Goal: Answer question/provide support

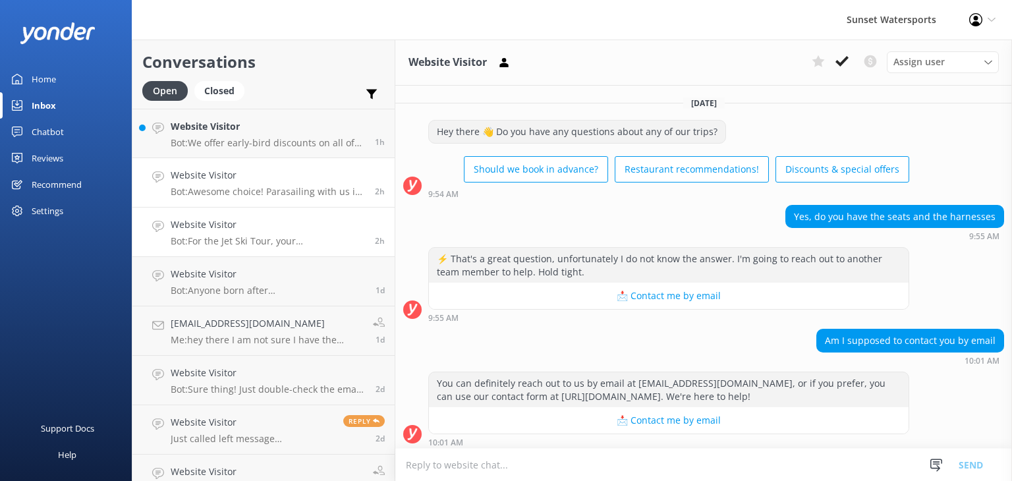
scroll to position [279, 0]
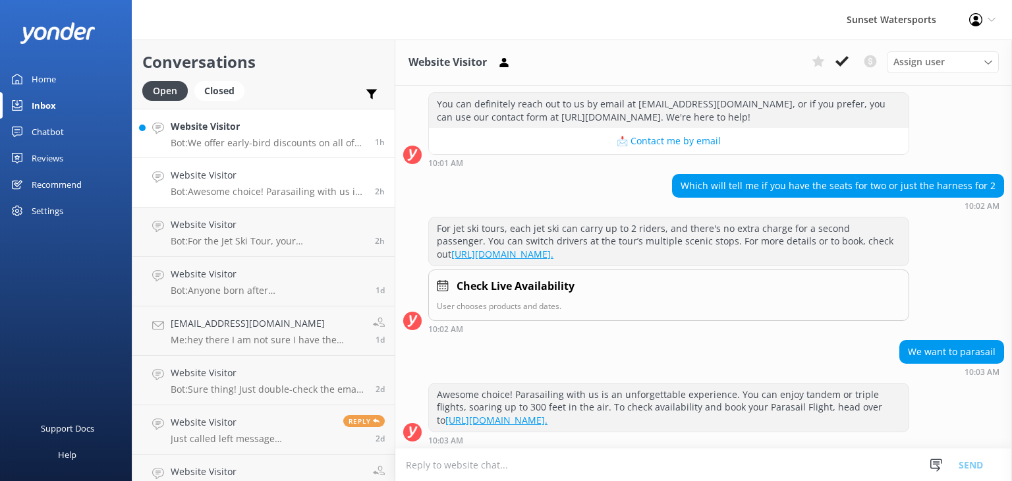
click at [248, 142] on p "Bot: We offer early-bird discounts on all of our morning trips! Plus, when you …" at bounding box center [268, 143] width 194 height 12
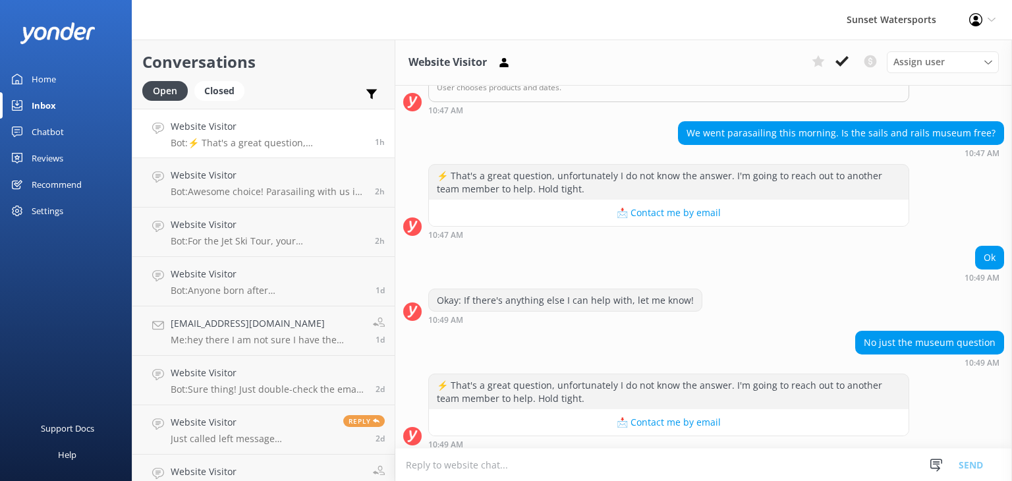
scroll to position [532, 0]
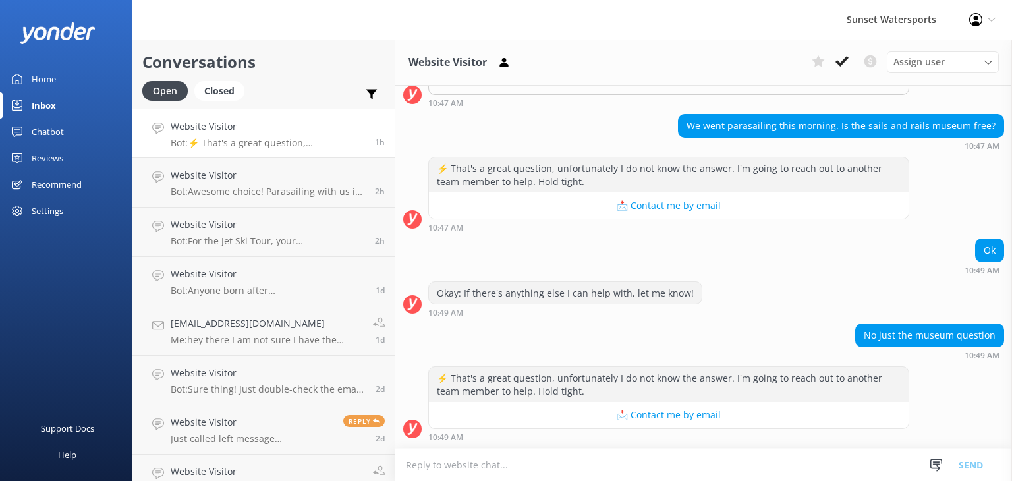
click at [433, 463] on textarea at bounding box center [703, 465] width 617 height 32
click at [445, 464] on textarea at bounding box center [703, 465] width 617 height 32
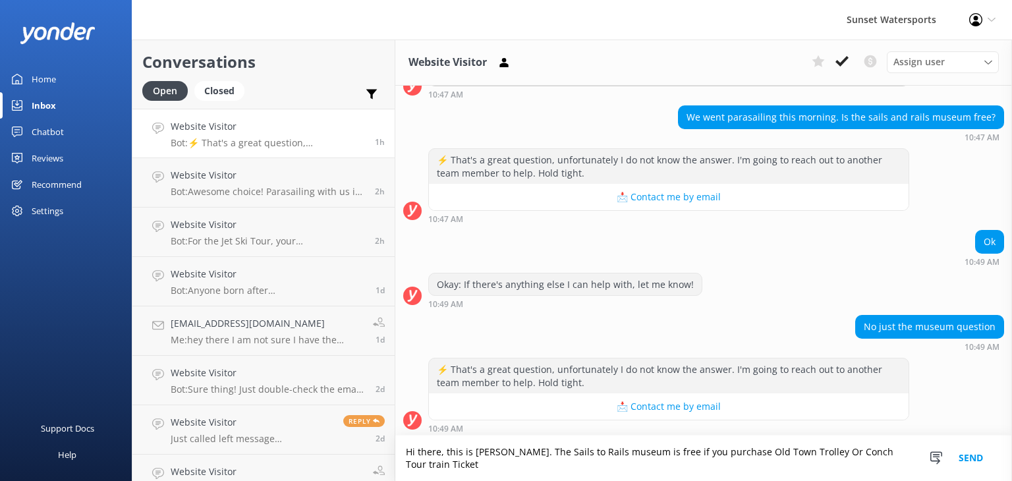
scroll to position [545, 0]
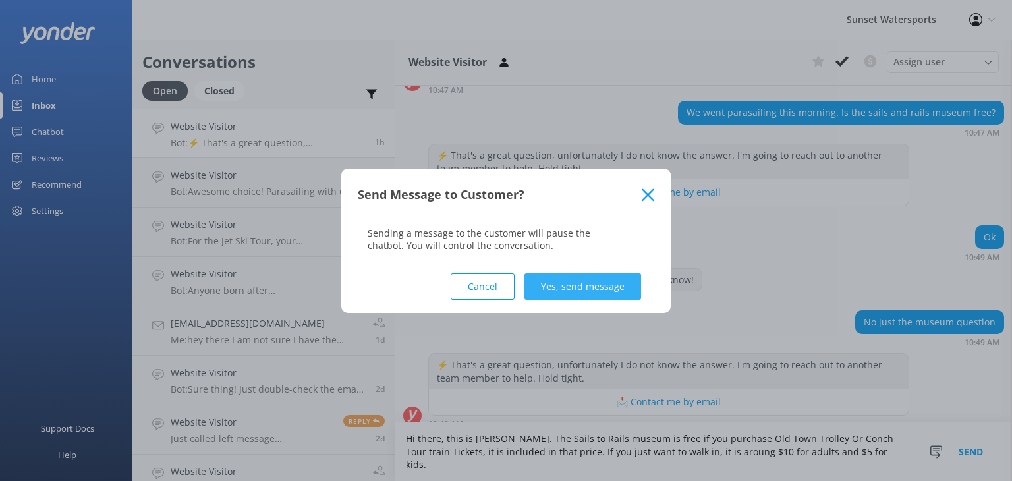
type textarea "Hi there, this is [PERSON_NAME]. The Sails to Rails museum is free if you purch…"
click at [567, 281] on button "Yes, send message" at bounding box center [582, 286] width 117 height 26
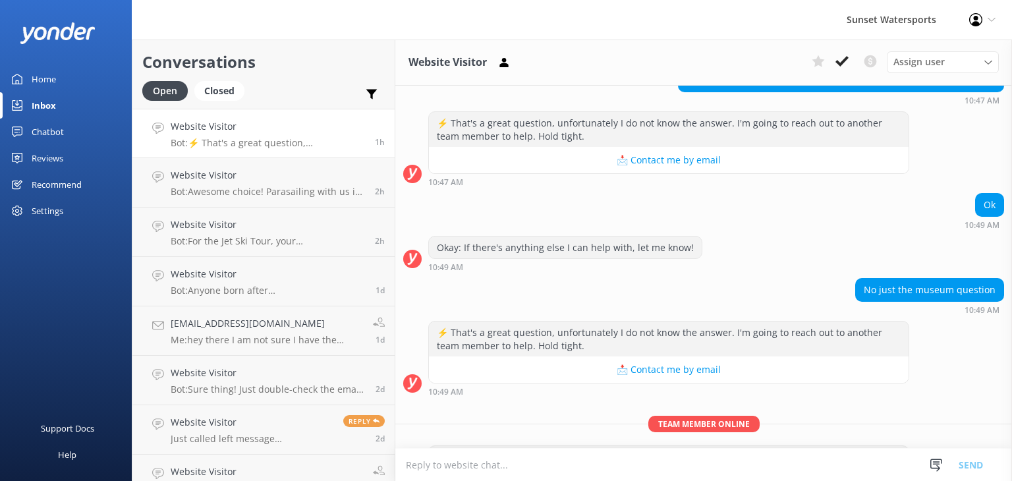
scroll to position [644, 0]
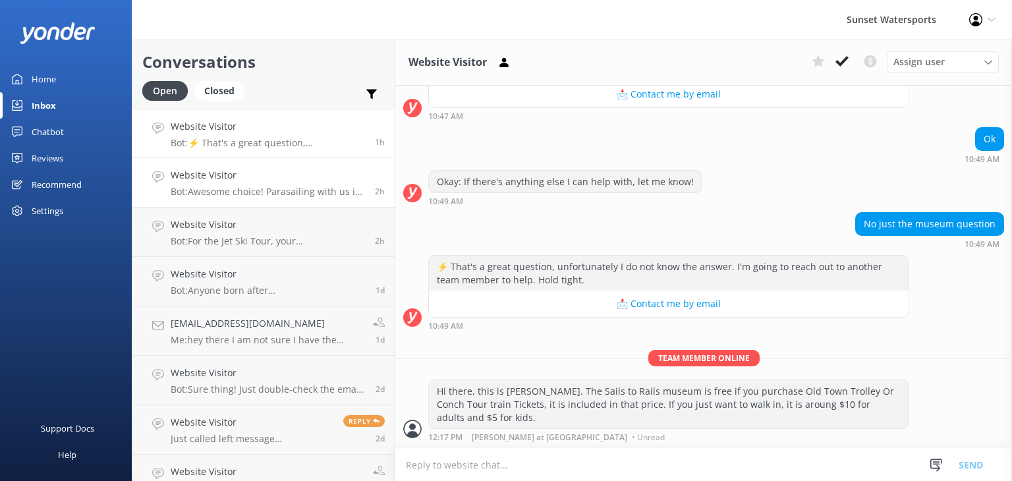
click at [243, 192] on p "Bot: Awesome choice! Parasailing with us is an unforgettable experience. You ca…" at bounding box center [268, 192] width 194 height 12
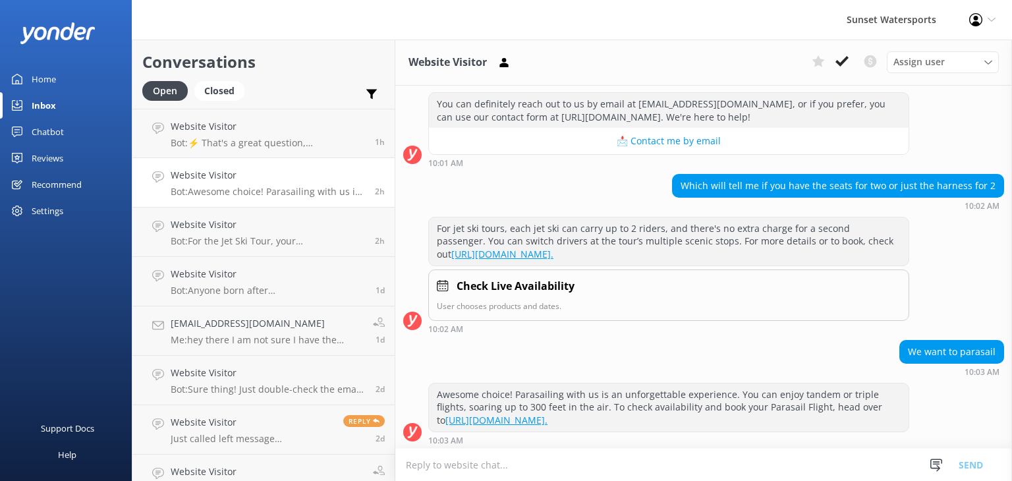
click at [43, 109] on div "Inbox" at bounding box center [44, 105] width 24 height 26
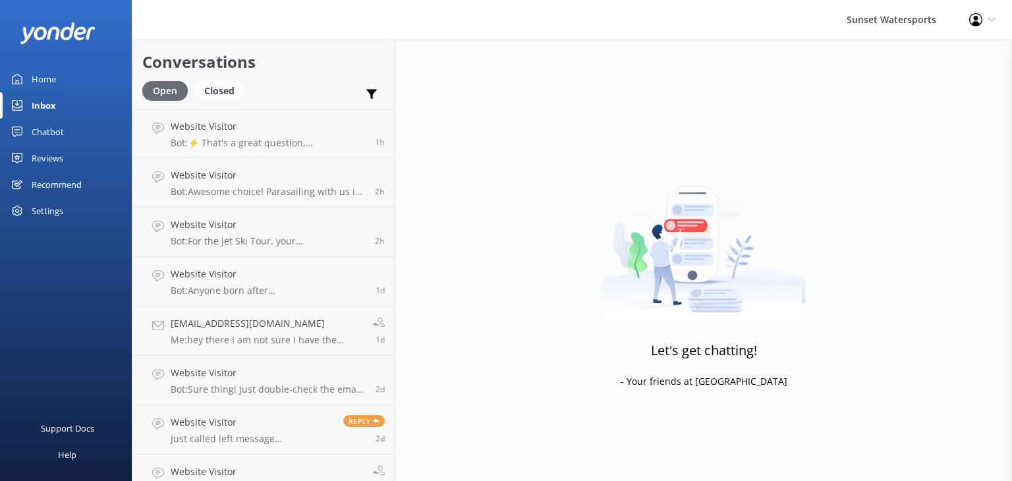
click at [158, 90] on div "Open" at bounding box center [164, 91] width 45 height 20
click at [222, 138] on p "Bot: ⚡ That's a great question, unfortunately I do not know the answer. I'm goi…" at bounding box center [268, 143] width 194 height 12
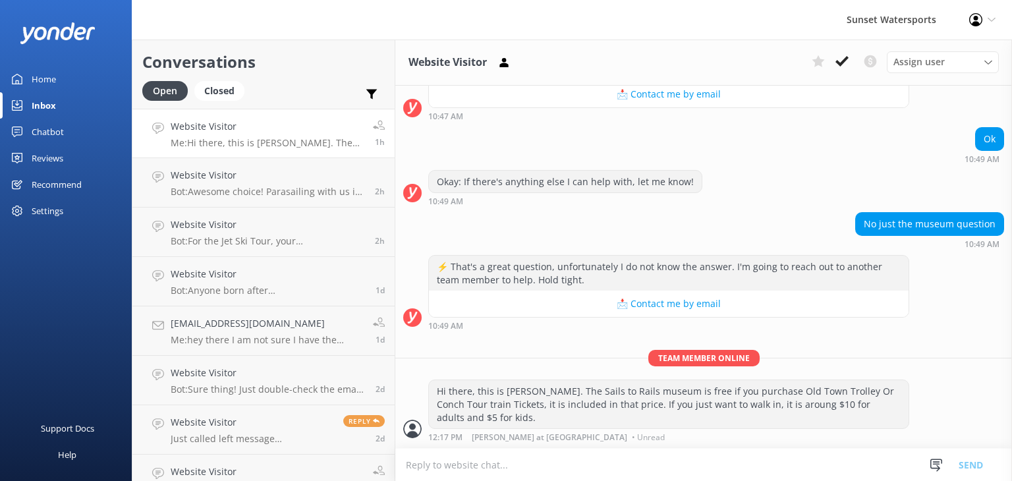
scroll to position [644, 0]
click at [200, 186] on p "Bot: Awesome choice! Parasailing with us is an unforgettable experience. You ca…" at bounding box center [268, 192] width 194 height 12
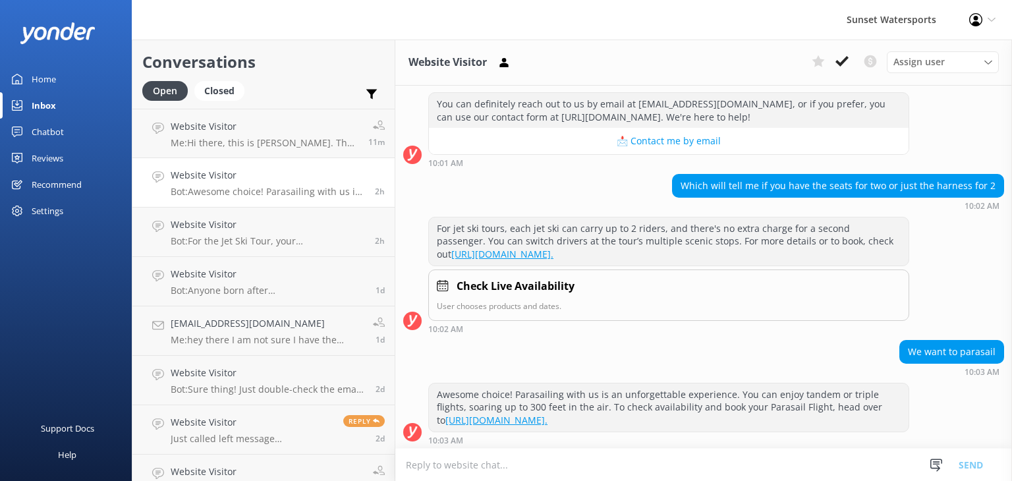
scroll to position [279, 0]
click at [229, 230] on h4 "Website Visitor" at bounding box center [268, 224] width 194 height 14
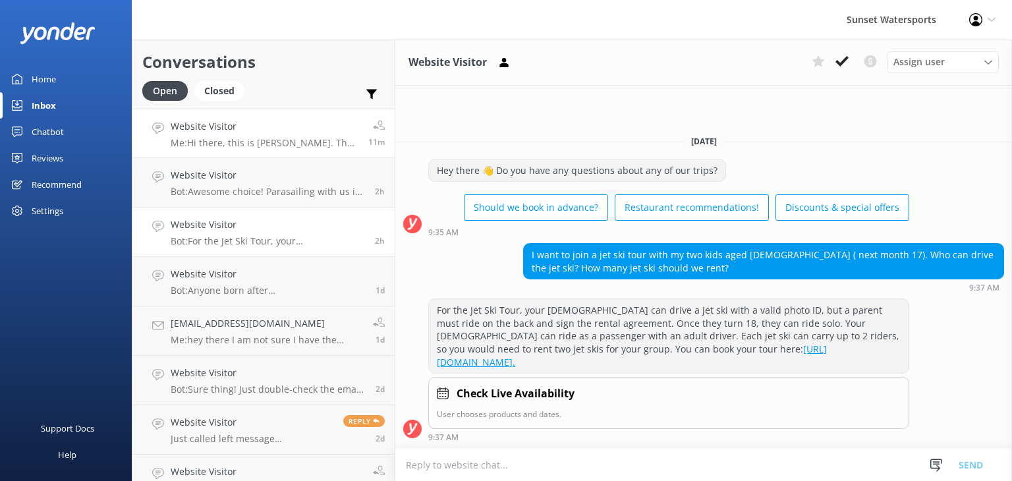
click at [214, 131] on h4 "Website Visitor" at bounding box center [265, 126] width 188 height 14
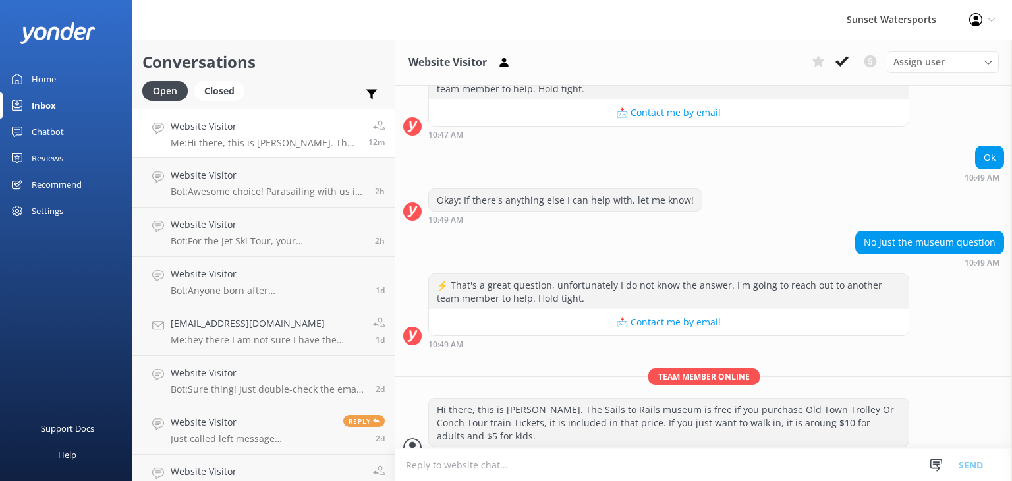
scroll to position [644, 0]
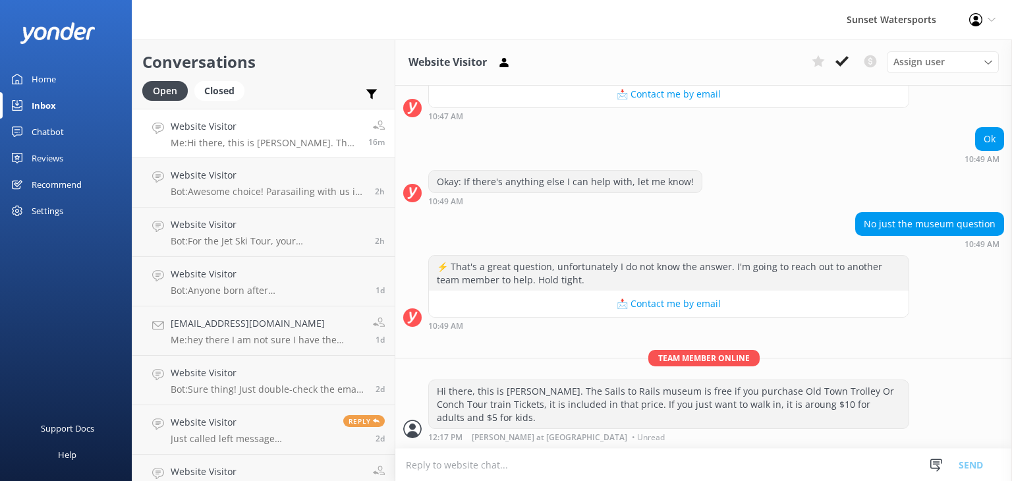
click at [38, 101] on div "Inbox" at bounding box center [44, 105] width 24 height 26
